Goal: Task Accomplishment & Management: Use online tool/utility

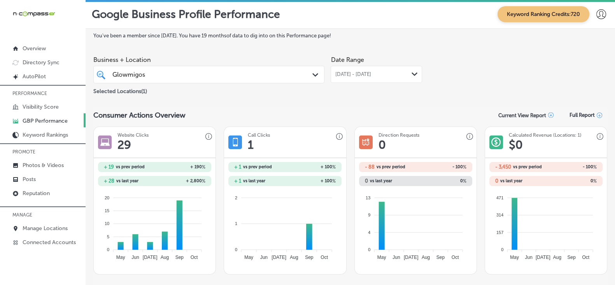
click at [203, 71] on div "Glowmigos Glowmigos" at bounding box center [199, 74] width 175 height 10
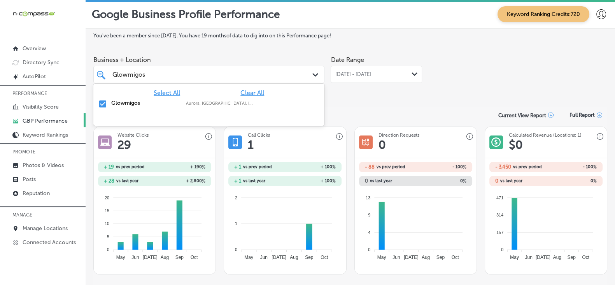
click at [246, 94] on span "Clear All" at bounding box center [252, 92] width 24 height 7
click at [143, 75] on input "Glowmigos" at bounding box center [129, 74] width 34 height 7
paste input "[GEOGRAPHIC_DATA]"
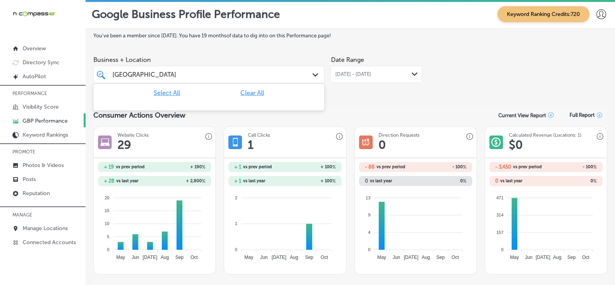
click at [185, 75] on input "[GEOGRAPHIC_DATA]" at bounding box center [154, 74] width 84 height 7
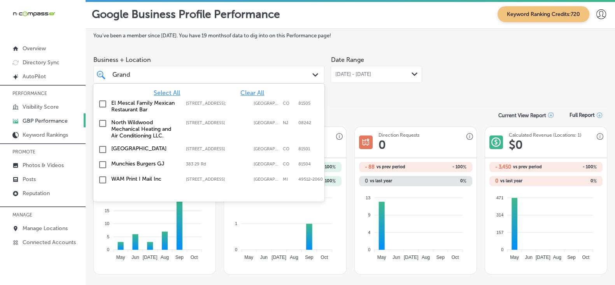
click at [185, 74] on div "Grand Grand" at bounding box center [199, 74] width 175 height 10
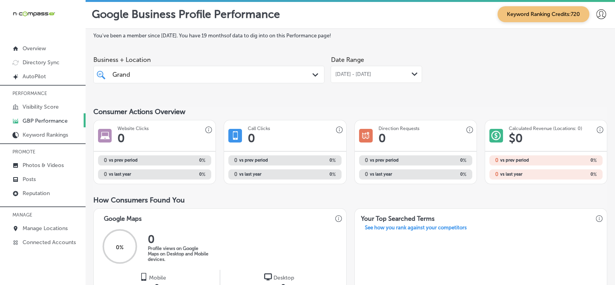
click at [185, 75] on div "Grand Grand" at bounding box center [199, 74] width 175 height 10
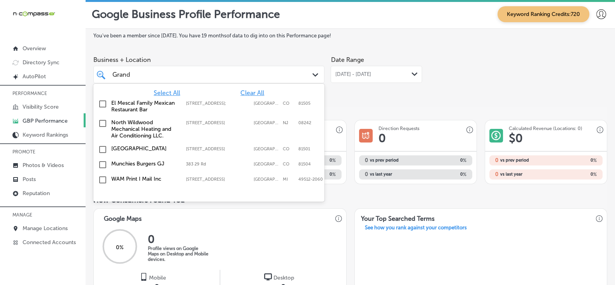
click at [185, 75] on div "Grand Grand" at bounding box center [199, 74] width 175 height 10
type input "G"
paste input "[GEOGRAPHIC_DATA]"
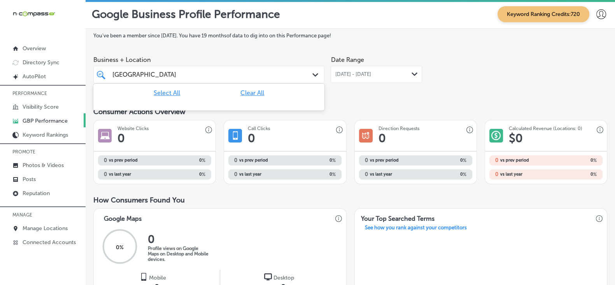
click at [192, 75] on input "[GEOGRAPHIC_DATA]" at bounding box center [154, 74] width 84 height 7
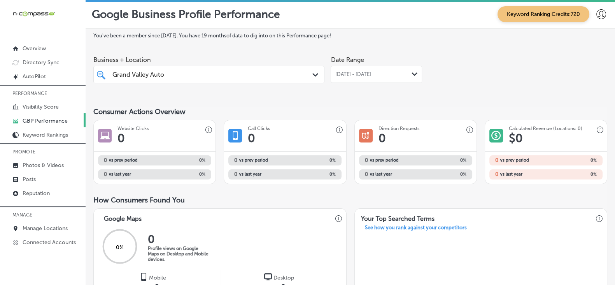
drag, startPoint x: 119, startPoint y: 73, endPoint x: 177, endPoint y: 73, distance: 58.7
click at [177, 73] on div "Grand Valley Auto Grand Valley Auto" at bounding box center [208, 74] width 201 height 12
click at [165, 75] on input "Grand Valley Auto" at bounding box center [138, 74] width 52 height 7
drag, startPoint x: 172, startPoint y: 76, endPoint x: 93, endPoint y: 74, distance: 79.7
click at [93, 74] on div "You've been a member since [DATE] . You have 19 months of data to dig into on t…" at bounding box center [350, 284] width 529 height 510
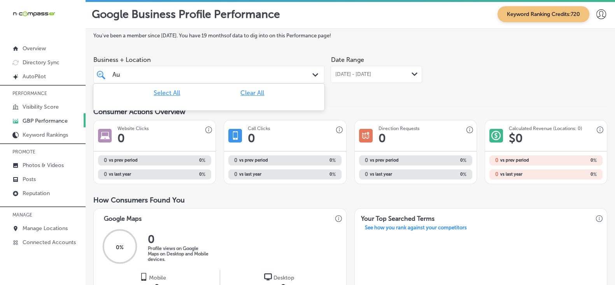
type input "A"
type input "L"
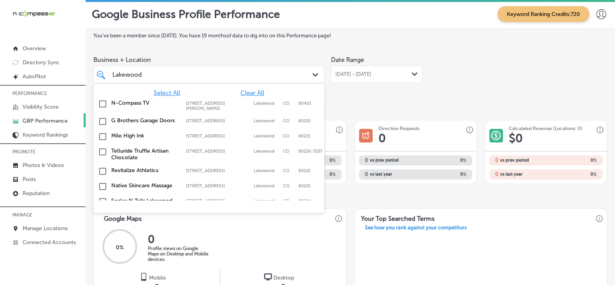
click at [143, 73] on input "Lakewood" at bounding box center [127, 74] width 31 height 7
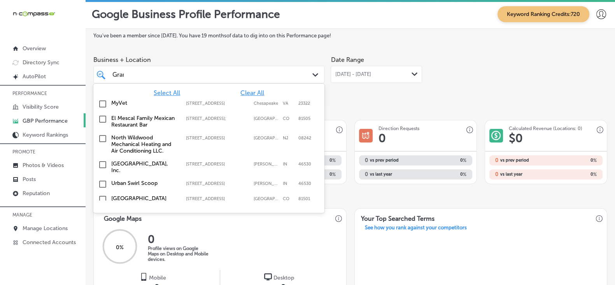
type input "Grand"
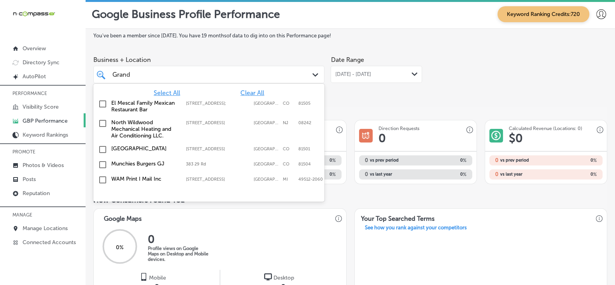
click at [131, 72] on input "Grand" at bounding box center [121, 74] width 19 height 7
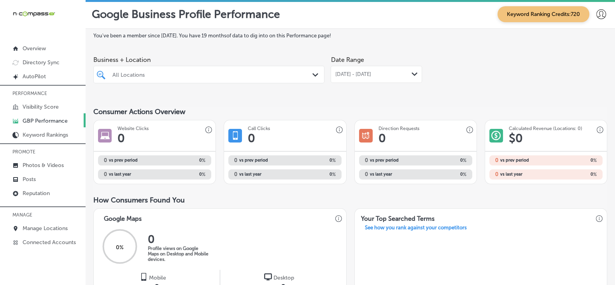
click at [169, 76] on div "All Locations" at bounding box center [212, 74] width 201 height 7
paste input "[PERSON_NAME] Electric"
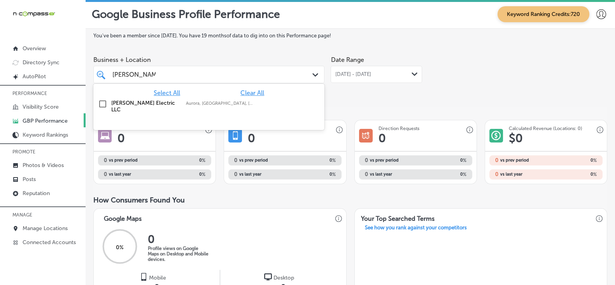
click at [147, 105] on label "[PERSON_NAME] Electric LLC" at bounding box center [144, 106] width 67 height 13
click at [356, 106] on div "You've been a member since [DATE] . You have 19 months of data to dig into on t…" at bounding box center [350, 284] width 514 height 502
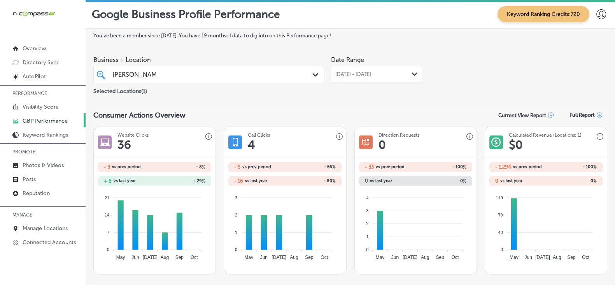
click at [164, 77] on div "[PERSON_NAME] Electric [PERSON_NAME] Electric" at bounding box center [199, 74] width 175 height 10
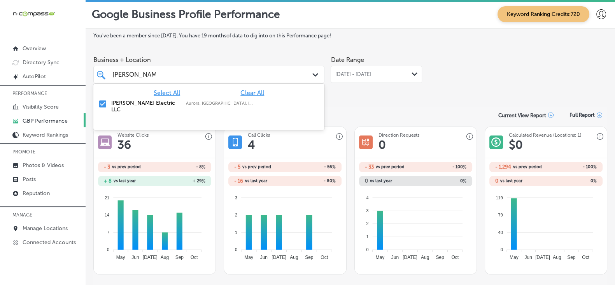
click at [247, 92] on span "Clear All" at bounding box center [252, 92] width 24 height 7
click at [150, 75] on input "[PERSON_NAME] Electric" at bounding box center [133, 74] width 43 height 7
paste input "Higher Impact Painting"
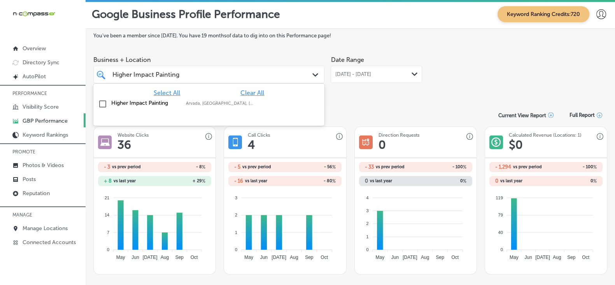
click at [155, 106] on label "Higher Impact Painting" at bounding box center [144, 103] width 67 height 7
click at [396, 108] on div "Consumer Actions Overview Current View Report Full Report" at bounding box center [350, 114] width 514 height 15
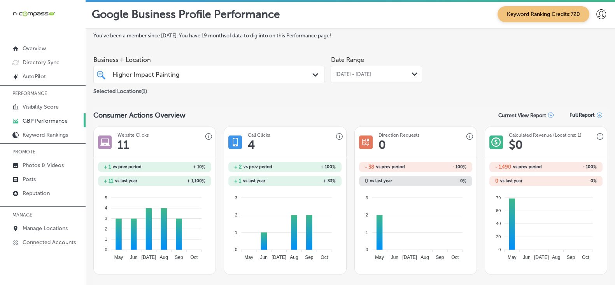
click at [202, 74] on div "Higher Impact Painting Higher Impact Painting" at bounding box center [199, 74] width 175 height 10
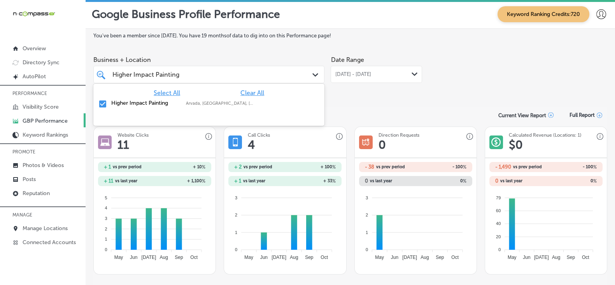
drag, startPoint x: 262, startPoint y: 93, endPoint x: 210, endPoint y: 81, distance: 53.8
click at [262, 92] on span "Clear All" at bounding box center [252, 92] width 24 height 7
click at [171, 75] on input "Higher Impact Painting" at bounding box center [145, 74] width 67 height 7
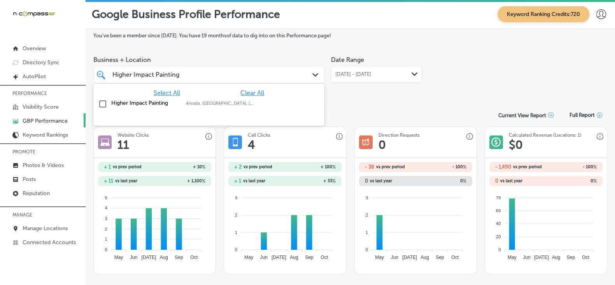
paste input "Illuma Advanced Aesthetics (copy)"
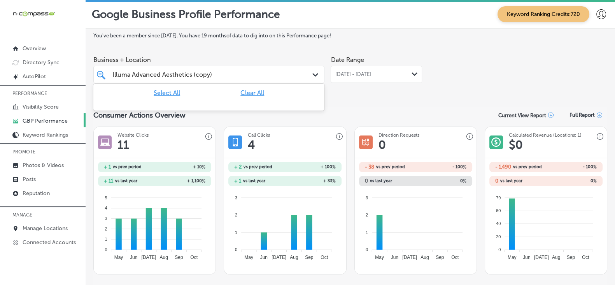
click at [208, 75] on input "Illuma Advanced Aesthetics (copy)" at bounding box center [161, 74] width 99 height 7
click at [233, 79] on div "Illuma Advanced Aesthetics () Illuma Advanced Aesthetics ()" at bounding box center [199, 74] width 175 height 10
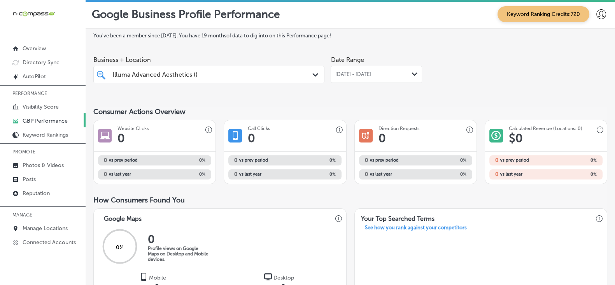
click at [231, 75] on div "Illuma Advanced Aesthetics () Illuma Advanced Aesthetics ()" at bounding box center [199, 74] width 175 height 10
click at [227, 73] on div "Illuma Advanced Aesthetics) Illuma Advanced Aesthetics)" at bounding box center [199, 74] width 175 height 10
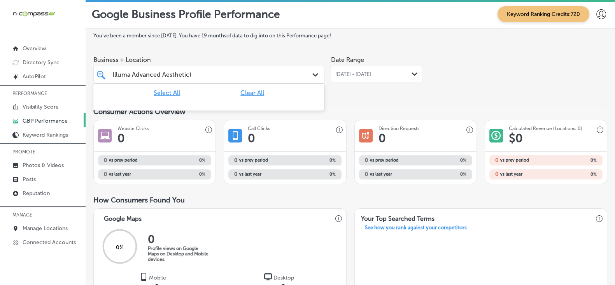
click at [208, 71] on div "Illuma Advanced Aesthetic) Illuma Advanced Aesthetic)" at bounding box center [199, 74] width 175 height 10
click at [191, 76] on input "Illuma Advanced Aesthetic)" at bounding box center [151, 74] width 79 height 7
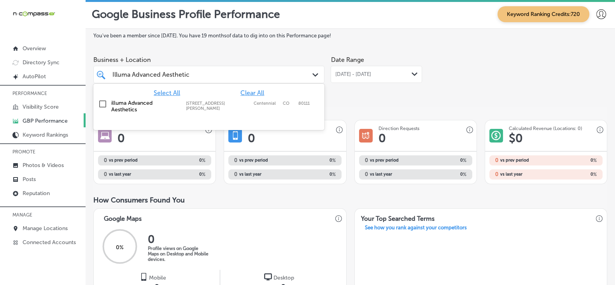
click at [141, 103] on label "illuma Advanced Aesthetics" at bounding box center [144, 106] width 67 height 13
click at [364, 100] on div "You've been a member since [DATE] . You have 19 months of data to dig into on t…" at bounding box center [350, 284] width 514 height 502
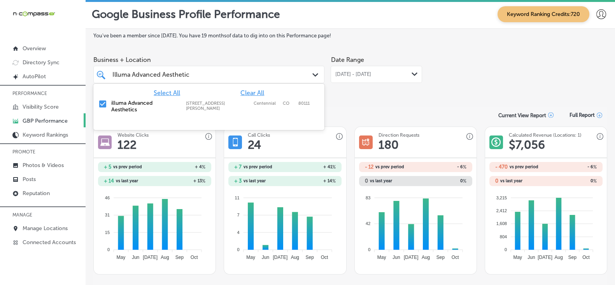
click at [249, 68] on div "Illuma Advanced Aesthetic Illuma Advanced Aesthetic Path Created with Sketch." at bounding box center [208, 74] width 231 height 17
click at [246, 87] on div "Select All Clear All illuma Advanced Aesthetics [STREET_ADDRESS][GEOGRAPHIC_DAT…" at bounding box center [208, 101] width 231 height 34
click at [249, 94] on span "Clear All" at bounding box center [252, 92] width 24 height 7
click at [166, 74] on input "Illuma Advanced Aesthetic" at bounding box center [150, 74] width 77 height 7
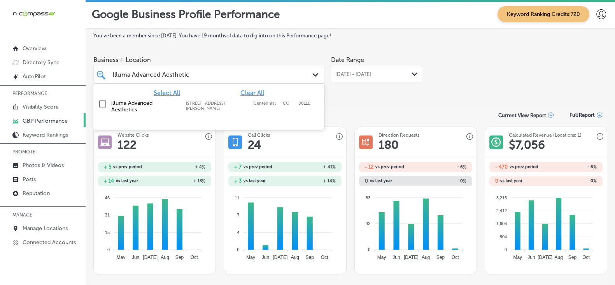
click at [166, 74] on input "Illuma Advanced Aesthetic" at bounding box center [150, 74] width 77 height 7
paste input "NTV360"
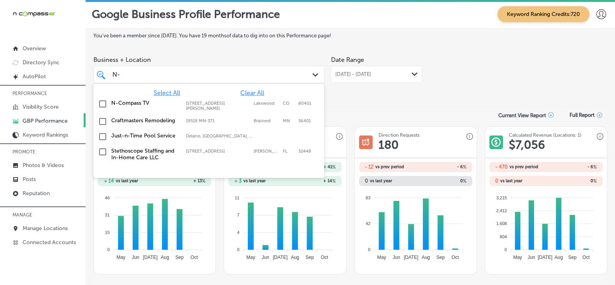
click at [153, 104] on label "N-Compass TV" at bounding box center [144, 103] width 67 height 7
click at [362, 117] on section "Consumer Actions Overview Current View Report Full Report Website Clicks 122 + …" at bounding box center [350, 190] width 514 height 167
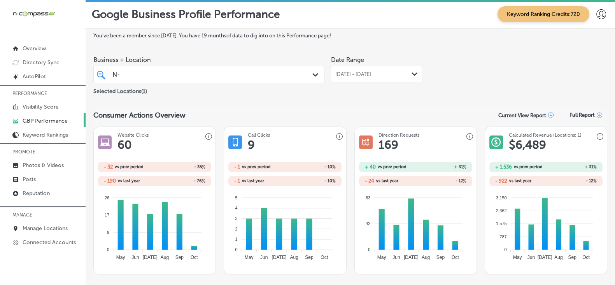
click at [232, 73] on div "N- N-" at bounding box center [199, 74] width 175 height 10
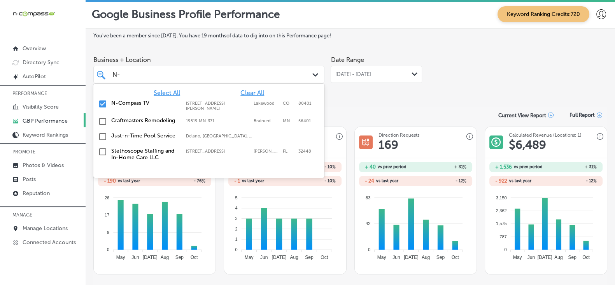
click at [257, 94] on span "Clear All" at bounding box center [252, 92] width 24 height 7
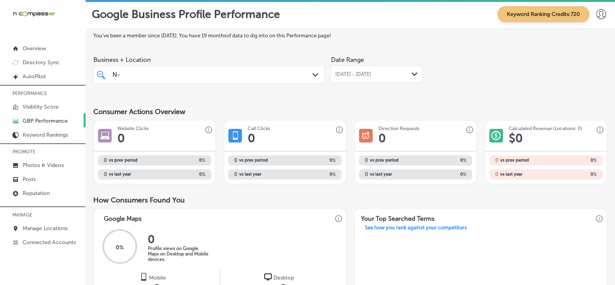
click at [177, 76] on div "N- N-" at bounding box center [199, 74] width 175 height 10
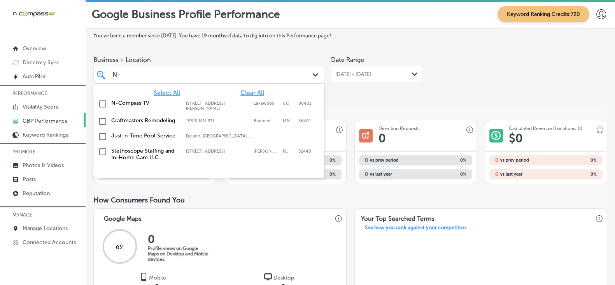
click at [177, 76] on div "N- N-" at bounding box center [199, 74] width 175 height 10
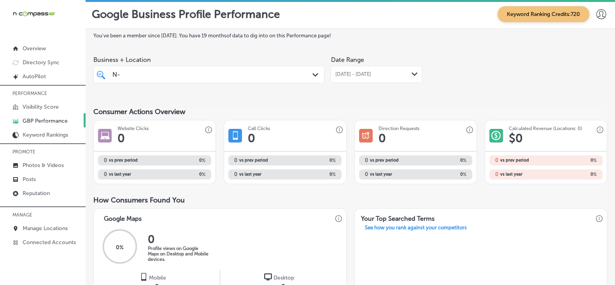
paste input "Painting [GEOGRAPHIC_DATA]"
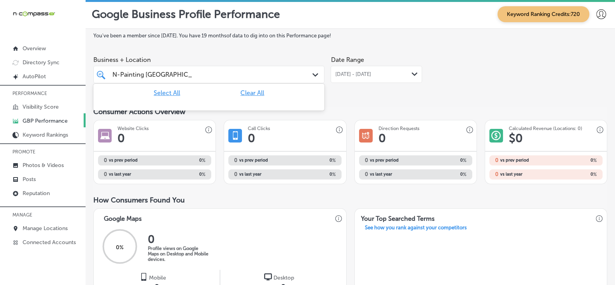
click at [145, 73] on input "N-Painting [GEOGRAPHIC_DATA]" at bounding box center [152, 74] width 80 height 7
paste input "text"
click at [177, 77] on input "Painting [GEOGRAPHIC_DATA]" at bounding box center [148, 74] width 73 height 7
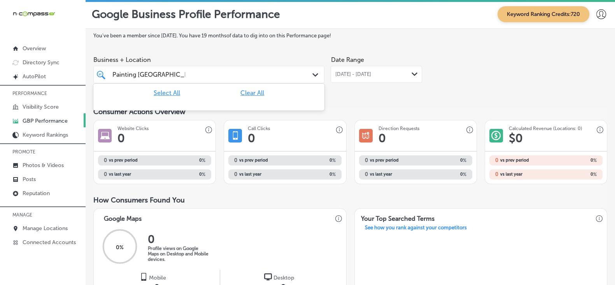
click at [177, 77] on input "Painting [GEOGRAPHIC_DATA]" at bounding box center [148, 74] width 73 height 7
type input "P"
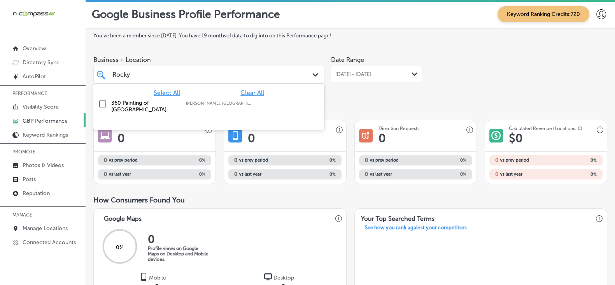
click at [161, 107] on label "360 Painting of [GEOGRAPHIC_DATA]" at bounding box center [144, 106] width 67 height 13
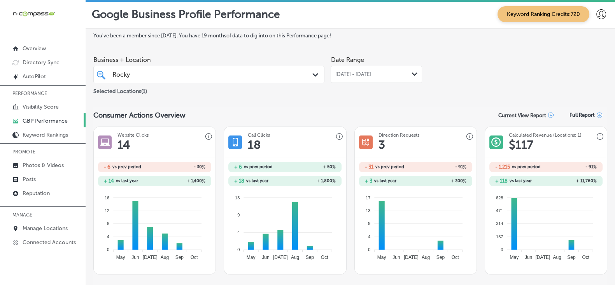
click at [165, 72] on div "[PERSON_NAME]" at bounding box center [199, 74] width 175 height 10
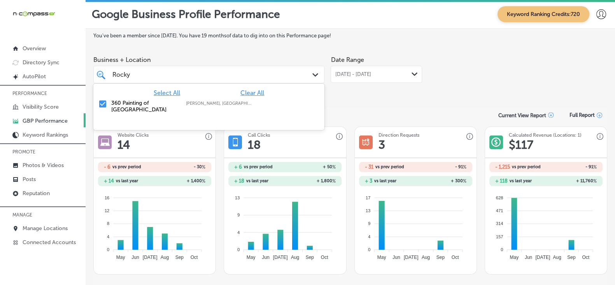
click at [253, 93] on span "Clear All" at bounding box center [252, 92] width 24 height 7
click at [157, 75] on div "[PERSON_NAME]" at bounding box center [199, 74] width 175 height 10
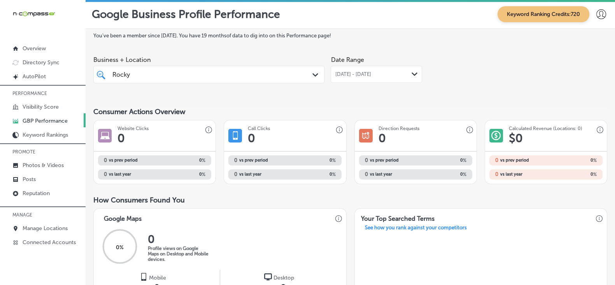
click at [157, 75] on div "[PERSON_NAME]" at bounding box center [199, 74] width 175 height 10
click at [139, 71] on div "[PERSON_NAME]" at bounding box center [199, 74] width 175 height 10
click at [124, 74] on input "Rocky" at bounding box center [121, 74] width 19 height 7
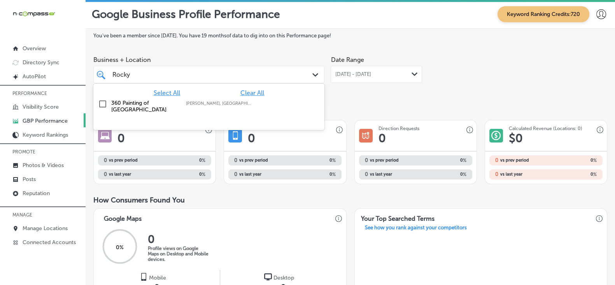
click at [124, 74] on input "Rocky" at bounding box center [121, 74] width 19 height 7
paste input "Prestige With Integrity Auto Repair"
click at [144, 107] on label "Prestige With Integrity Auto Repair" at bounding box center [144, 106] width 67 height 13
click at [397, 104] on div "You've been a member since [DATE] . You have 19 months of data to dig into on t…" at bounding box center [350, 284] width 514 height 502
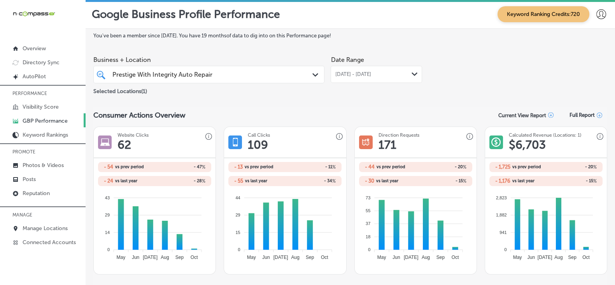
click at [232, 72] on div "Prestige With Integrity Auto Repair Prestige With Integrity Auto Repair" at bounding box center [199, 74] width 175 height 10
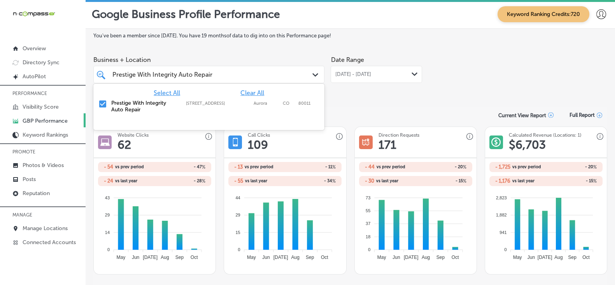
click at [255, 90] on span "Clear All" at bounding box center [252, 92] width 24 height 7
click at [201, 78] on input "Prestige With Integrity Auto Repair" at bounding box center [162, 74] width 100 height 7
paste input "Quartier's Designs"
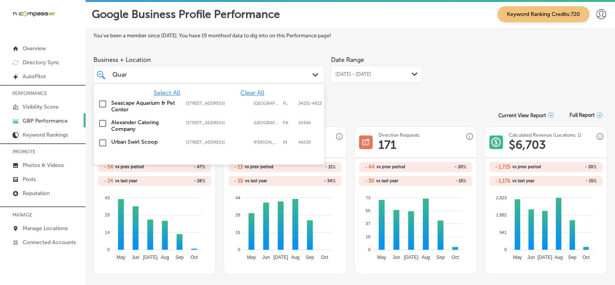
click at [151, 75] on div "Quar Quar" at bounding box center [199, 74] width 175 height 10
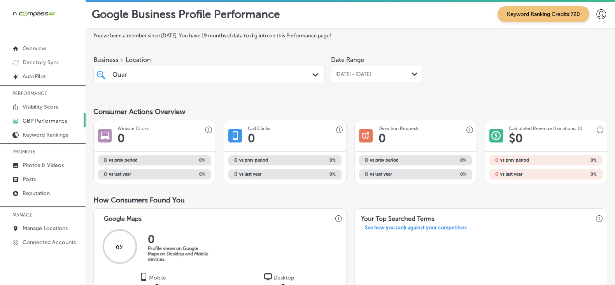
click at [151, 75] on div "Quar Quar" at bounding box center [199, 74] width 175 height 10
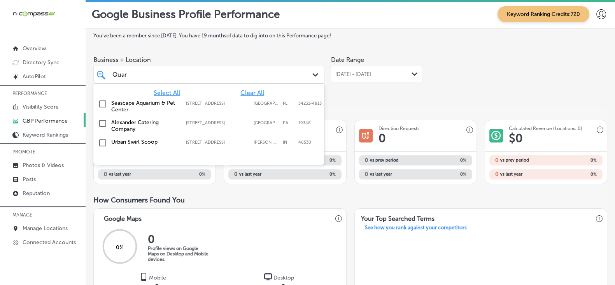
click at [151, 75] on div "Quar Quar" at bounding box center [199, 74] width 175 height 10
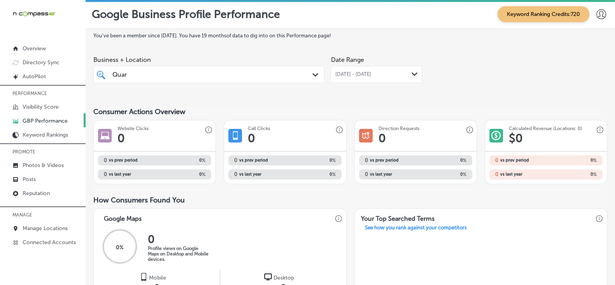
click at [125, 75] on input "Quar" at bounding box center [119, 74] width 15 height 7
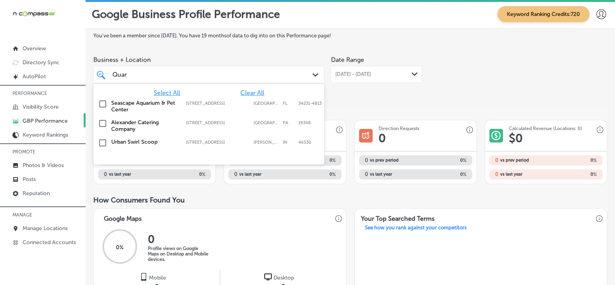
click at [125, 75] on input "Quar" at bounding box center [119, 74] width 15 height 7
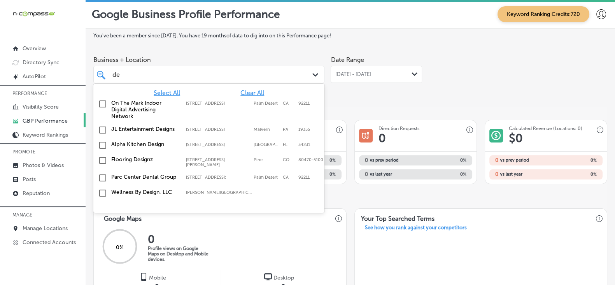
type input "d"
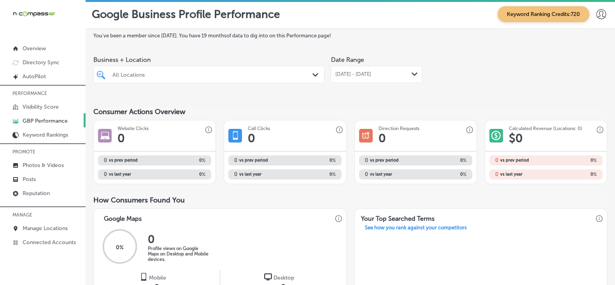
click at [193, 77] on div "All Locations" at bounding box center [212, 74] width 201 height 7
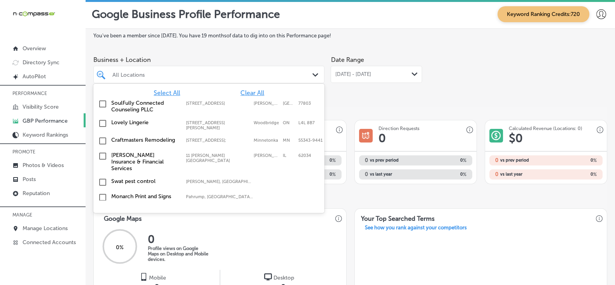
paste input "Rainstorm Restoration"
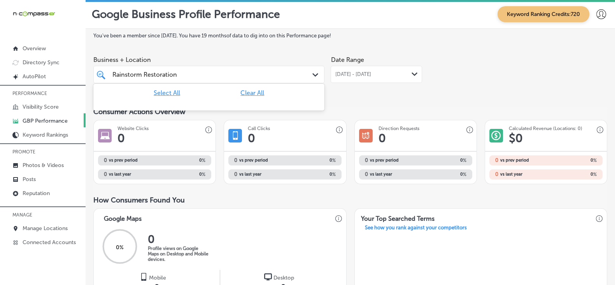
click at [171, 75] on input "Rainstorm Restoration" at bounding box center [144, 74] width 65 height 7
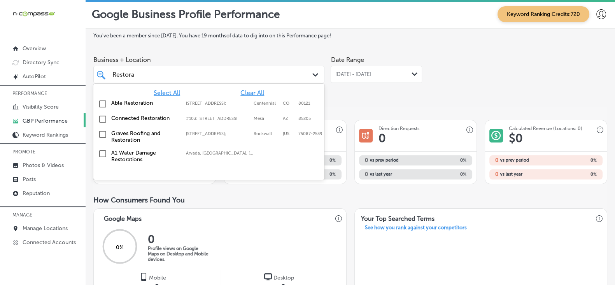
click at [213, 77] on div "Restora Restora" at bounding box center [199, 74] width 175 height 10
click at [255, 96] on span "Clear All" at bounding box center [252, 92] width 24 height 7
click at [124, 75] on input "Restora" at bounding box center [123, 74] width 23 height 7
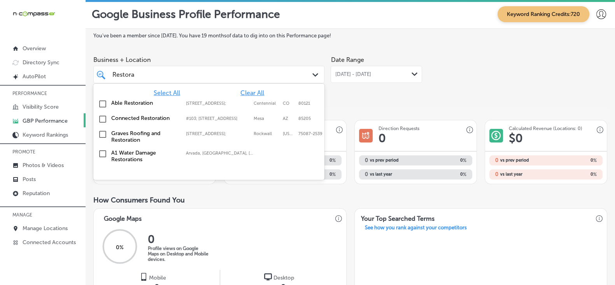
paste input "fine Physical Therapy"
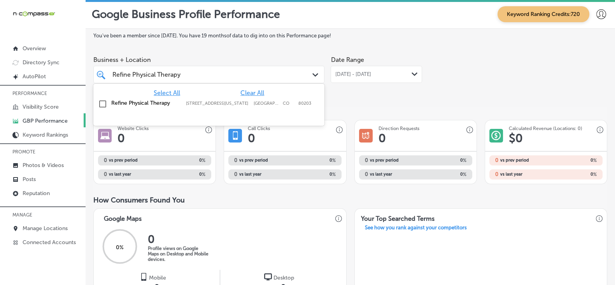
click at [143, 102] on label "Refine Physical Therapy" at bounding box center [144, 103] width 67 height 7
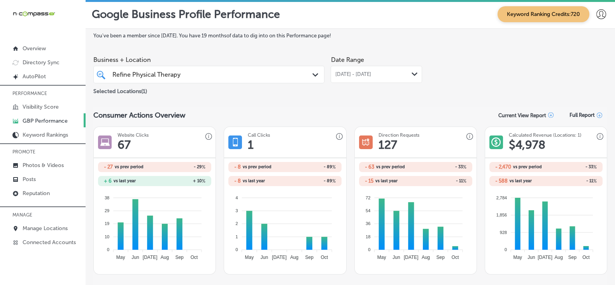
click at [236, 77] on div "Refine Physical Therapy Refine Physical Therapy" at bounding box center [199, 74] width 175 height 10
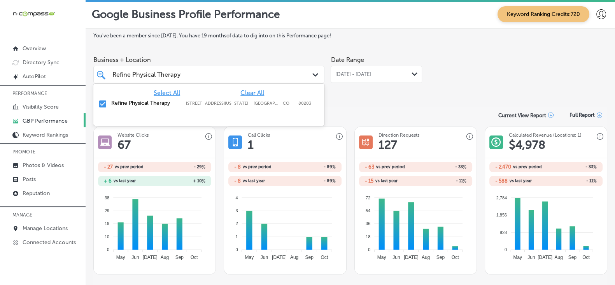
click at [259, 94] on span "Clear All" at bounding box center [252, 92] width 24 height 7
click at [178, 78] on input "Refine Physical Therapy" at bounding box center [146, 74] width 69 height 7
paste input "vitalize Fitness"
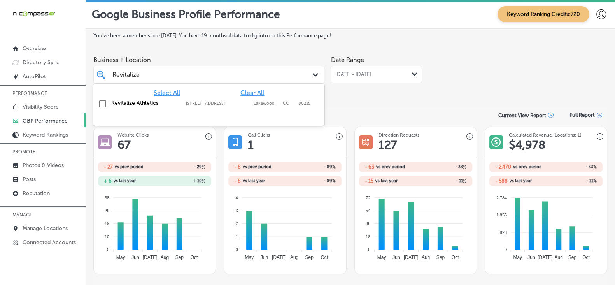
click at [149, 104] on label "Revitalize Athletics" at bounding box center [144, 103] width 67 height 7
type input "Revitalize"
click at [346, 88] on div "Date Range [DATE] - [DATE] Path Created with Sketch." at bounding box center [375, 74] width 91 height 44
